Goal: Information Seeking & Learning: Learn about a topic

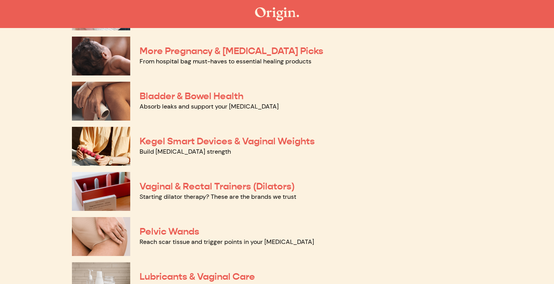
scroll to position [208, 0]
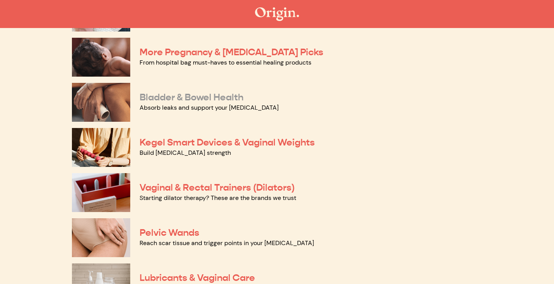
click at [208, 97] on link "Bladder & Bowel Health" at bounding box center [192, 97] width 104 height 12
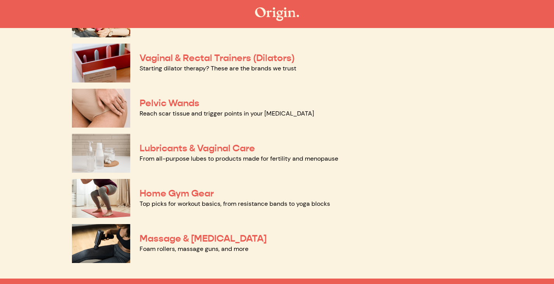
scroll to position [339, 0]
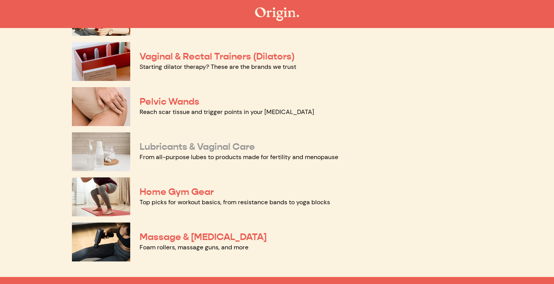
click at [220, 149] on link "Lubricants & Vaginal Care" at bounding box center [198, 147] width 116 height 12
click at [161, 102] on link "Pelvic Wands" at bounding box center [170, 102] width 60 height 12
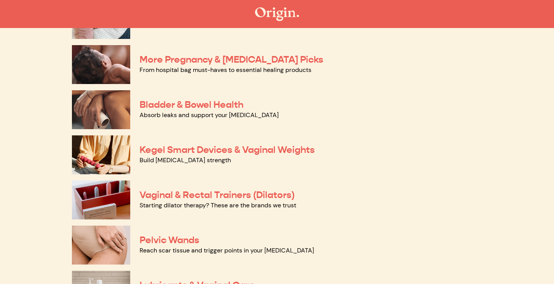
scroll to position [206, 0]
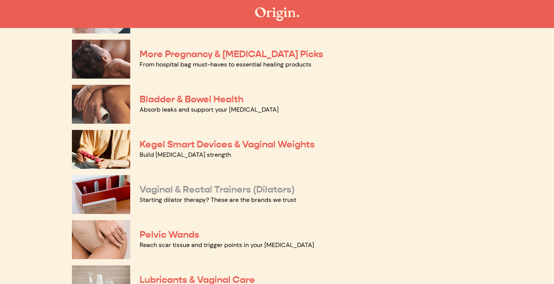
click at [207, 191] on link "Vaginal & Rectal Trainers (Dilators)" at bounding box center [217, 190] width 155 height 12
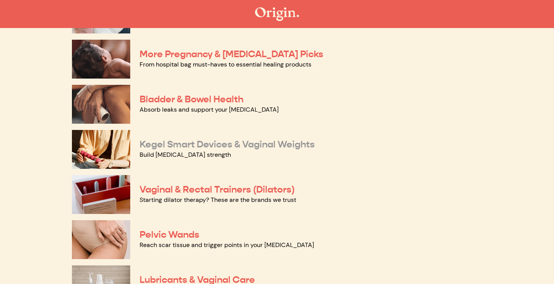
click at [211, 144] on link "Kegel Smart Devices & Vaginal Weights" at bounding box center [227, 144] width 175 height 12
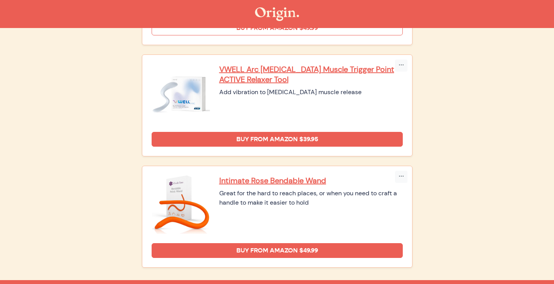
scroll to position [467, 0]
